Goal: Navigation & Orientation: Understand site structure

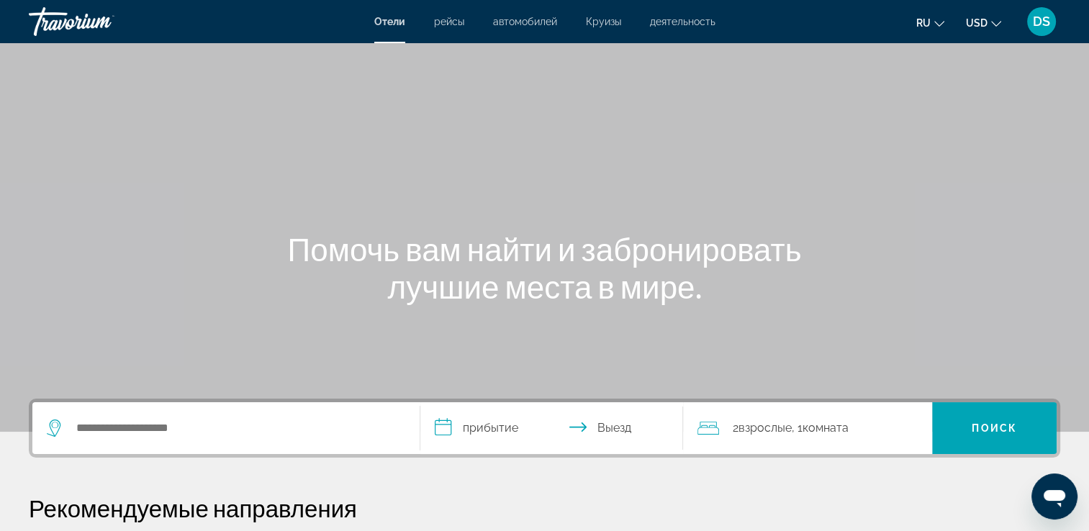
click at [533, 19] on span "автомобилей" at bounding box center [525, 22] width 64 height 12
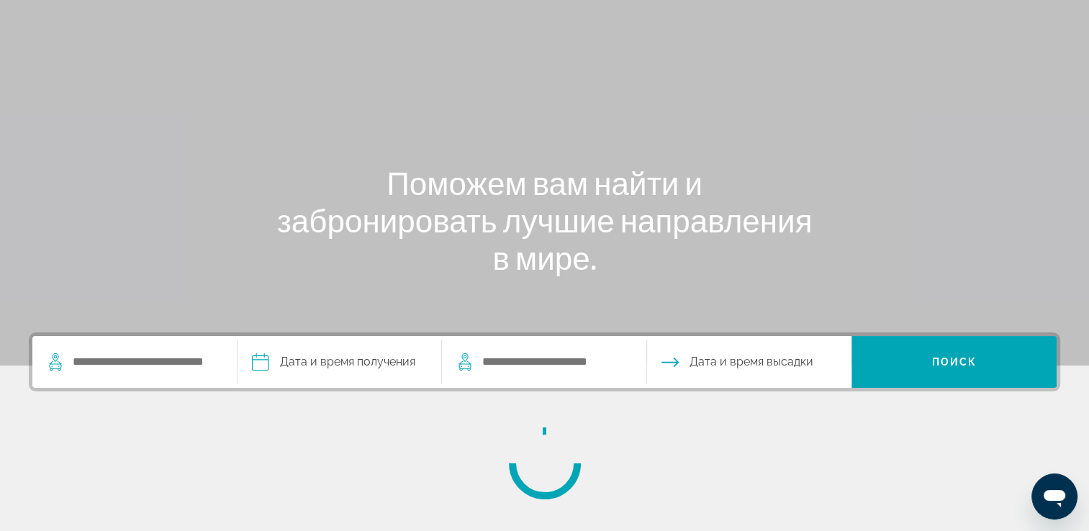
scroll to position [72, 0]
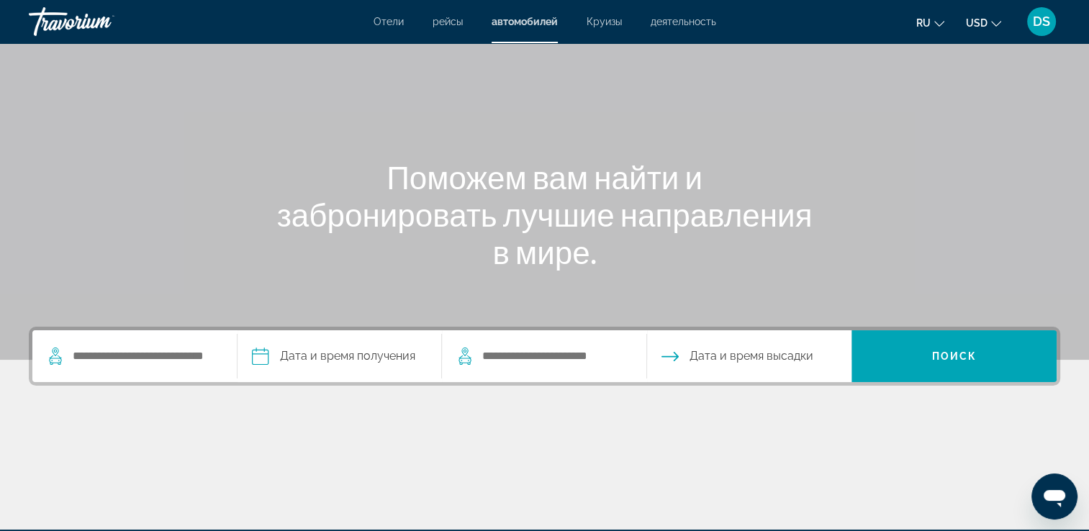
click at [677, 25] on span "деятельность" at bounding box center [683, 22] width 65 height 12
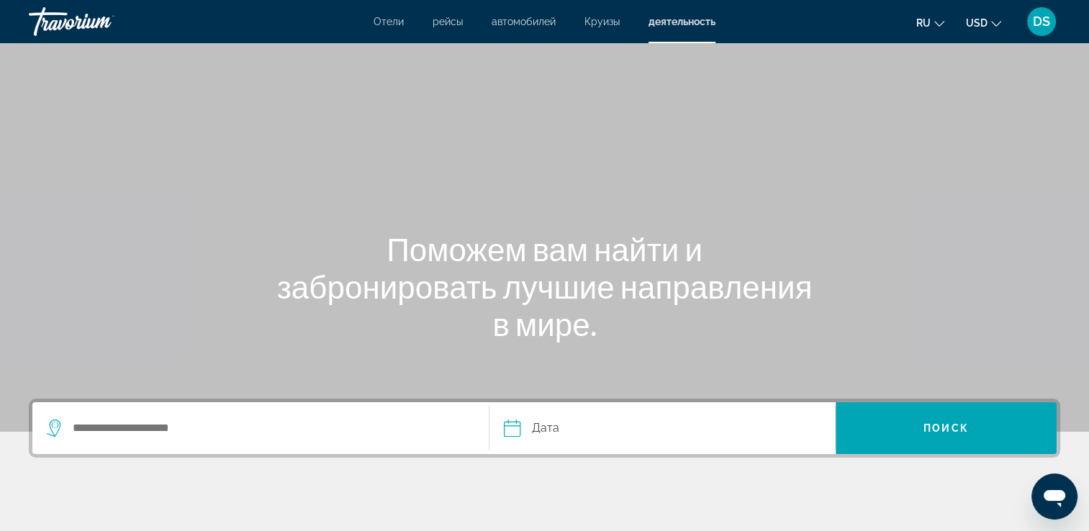
click at [444, 29] on div "Отели рейсы автомобилей Круизы деятельность Отели рейсы автомобилей Круизы деят…" at bounding box center [544, 21] width 1089 height 37
click at [405, 17] on li "Отели" at bounding box center [396, 22] width 45 height 12
click at [455, 19] on span "рейсы" at bounding box center [448, 22] width 30 height 12
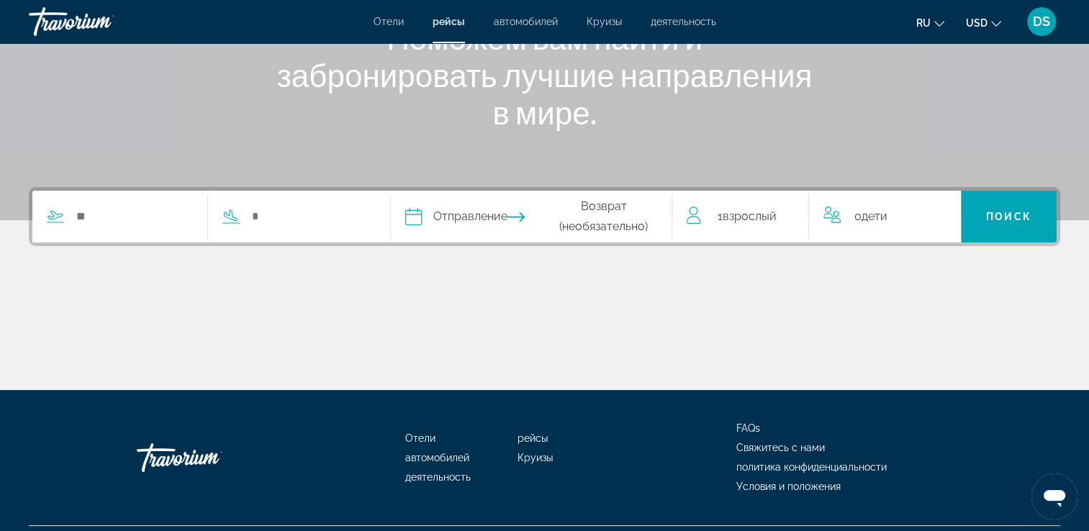
scroll to position [216, 0]
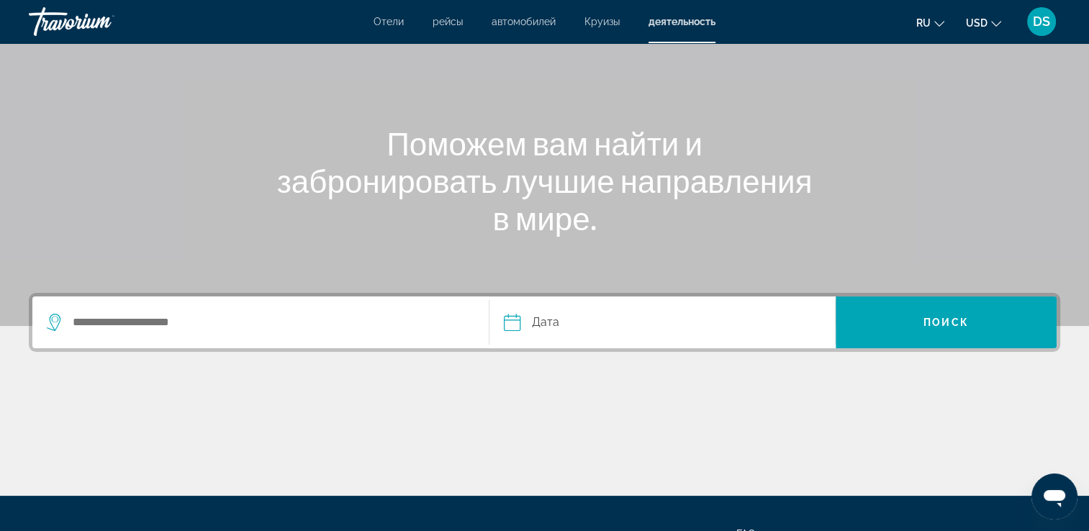
scroll to position [102, 0]
